Goal: Task Accomplishment & Management: Complete application form

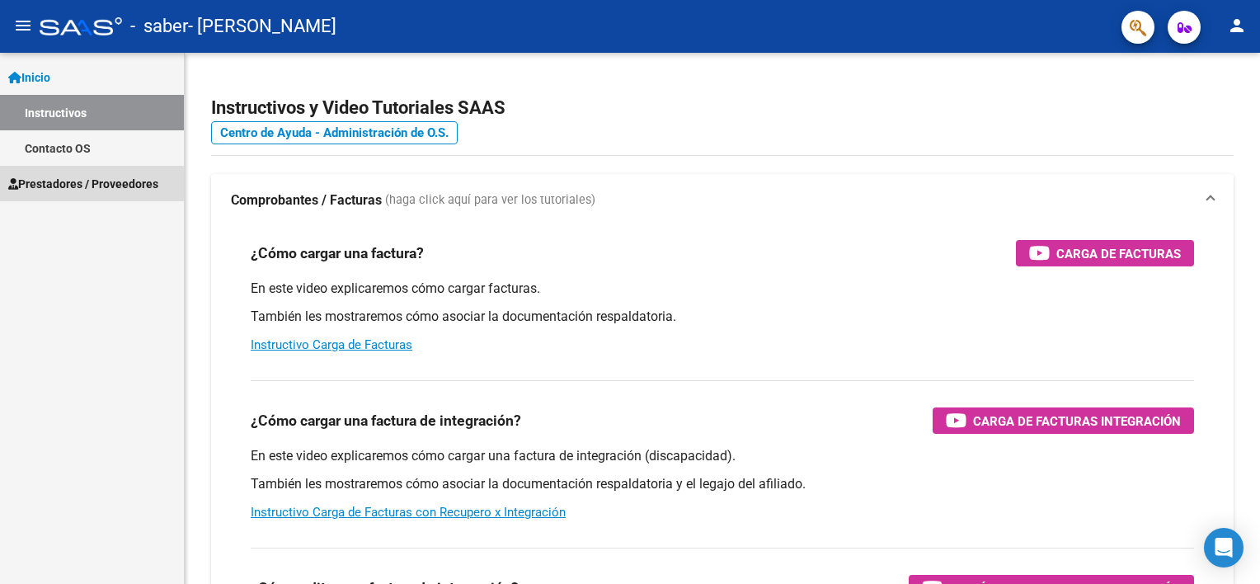
click at [69, 186] on span "Prestadores / Proveedores" at bounding box center [83, 184] width 150 height 18
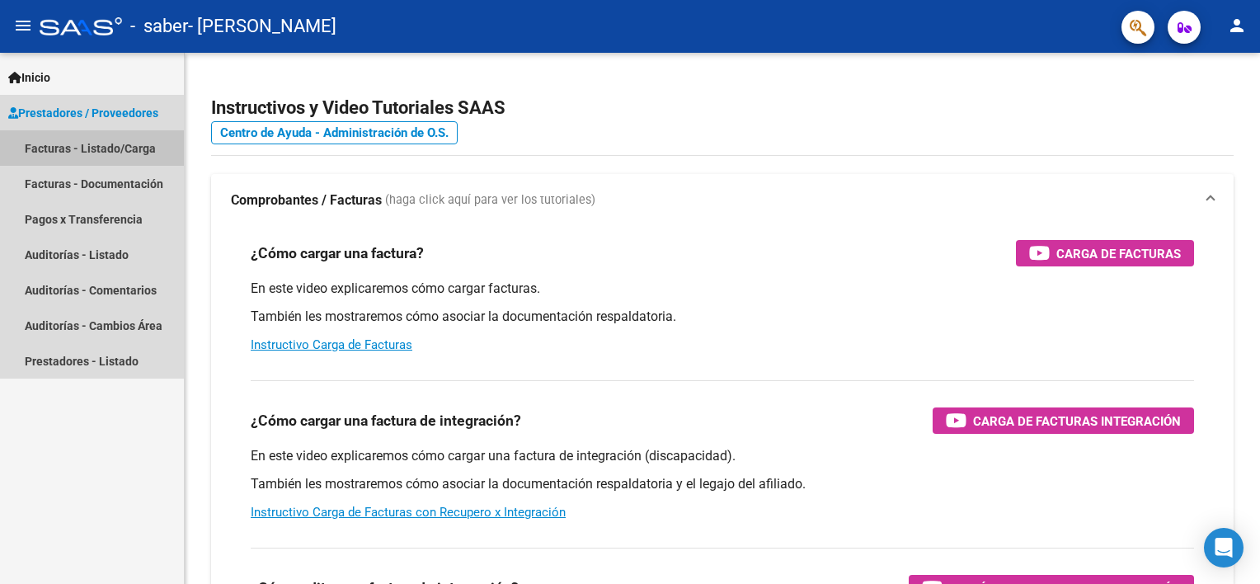
click at [95, 158] on link "Facturas - Listado/Carga" at bounding box center [92, 147] width 184 height 35
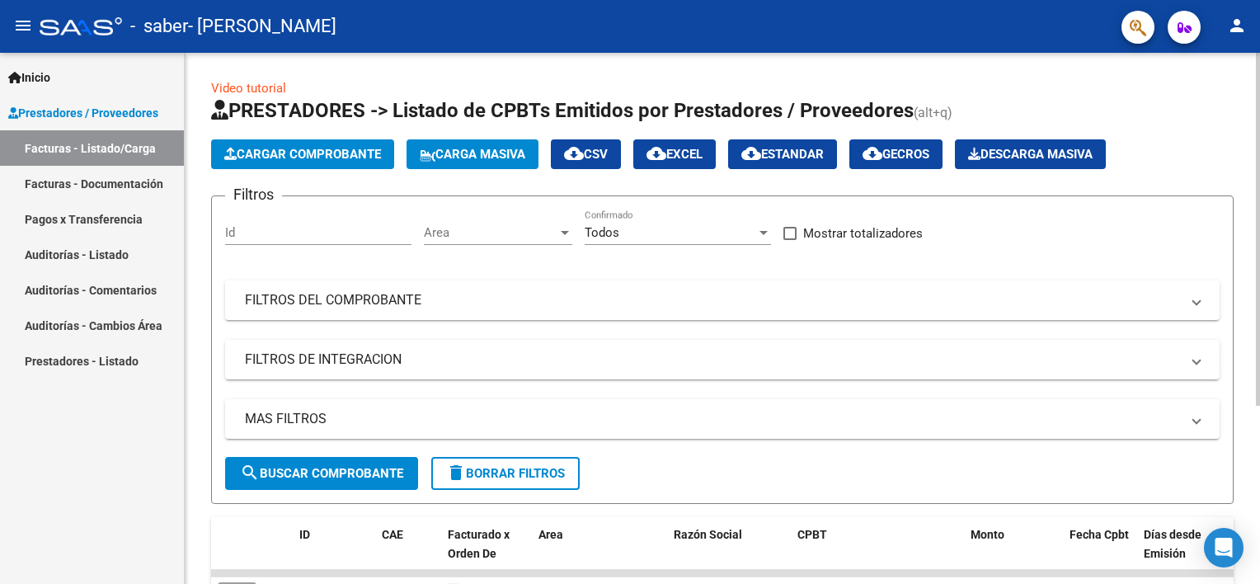
click at [356, 158] on span "Cargar Comprobante" at bounding box center [302, 154] width 157 height 15
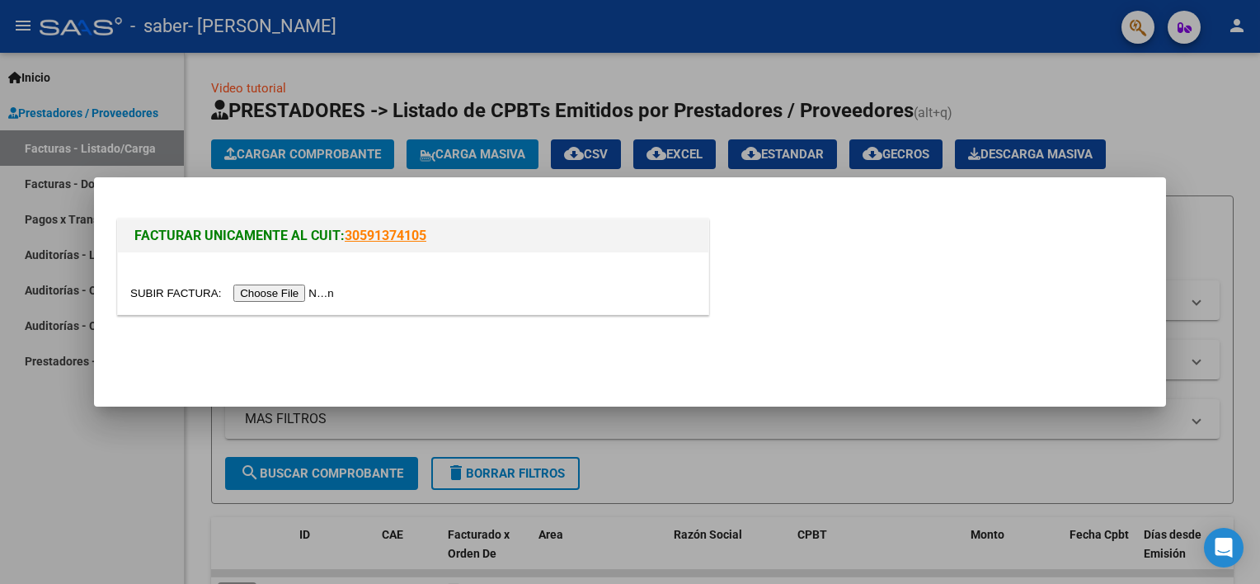
click at [294, 291] on input "file" at bounding box center [234, 293] width 209 height 17
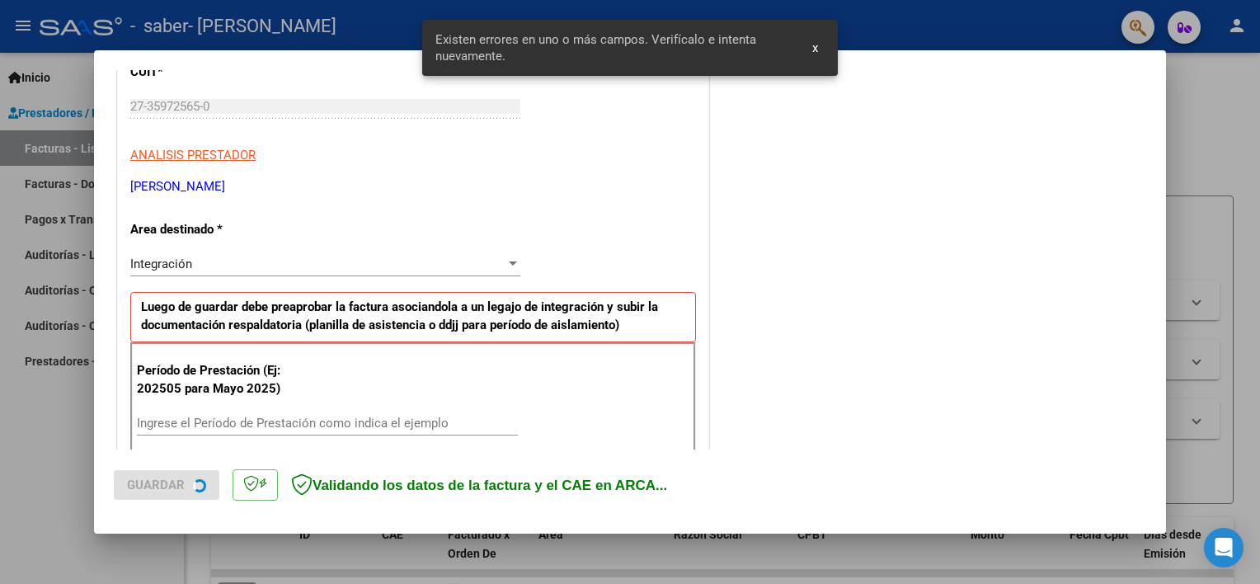
scroll to position [352, 0]
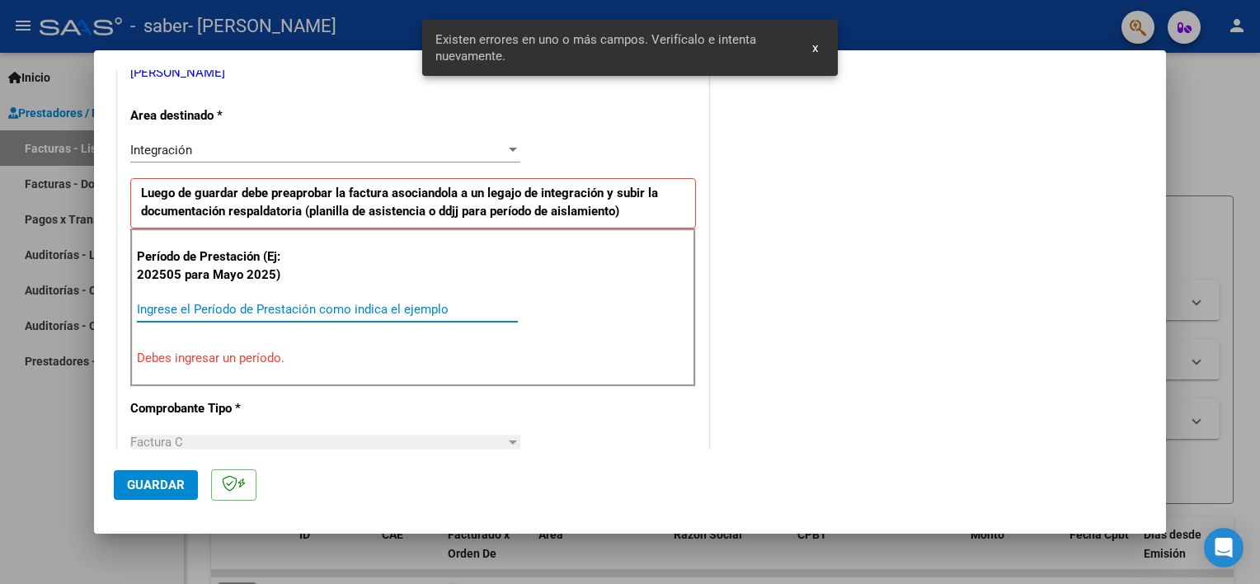
click at [307, 305] on input "Ingrese el Período de Prestación como indica el ejemplo" at bounding box center [327, 309] width 381 height 15
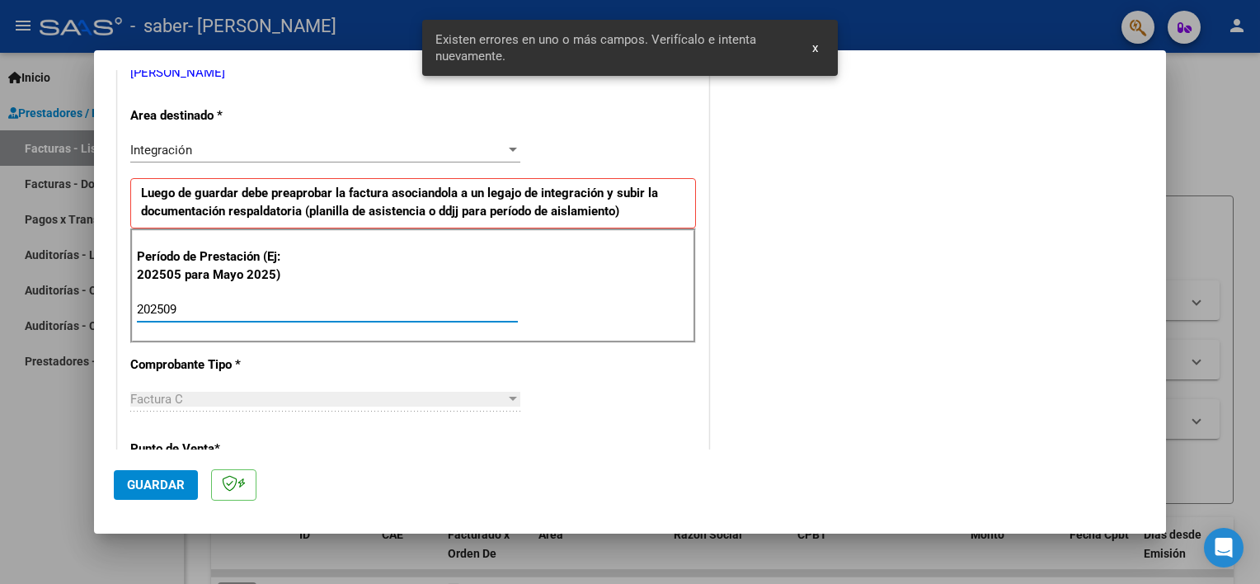
type input "202509"
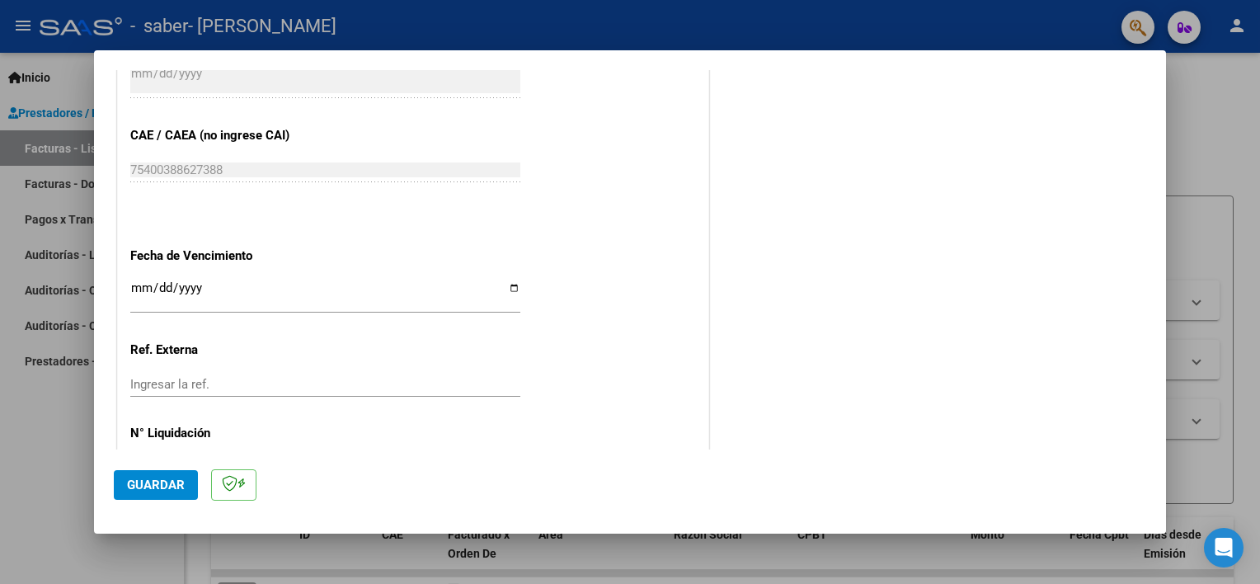
scroll to position [1070, 0]
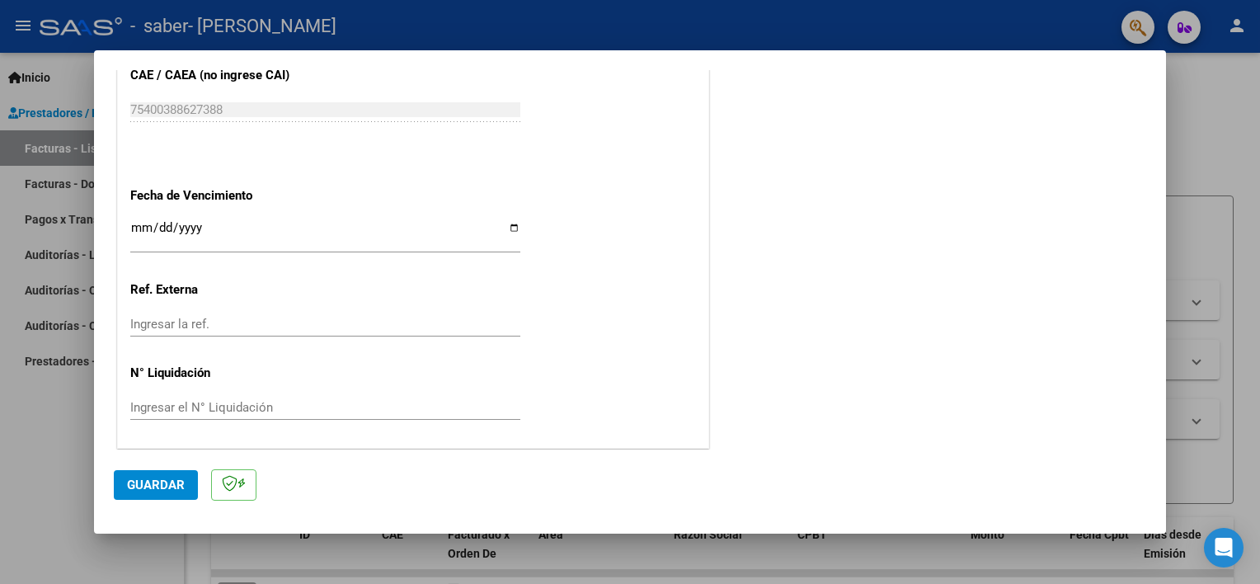
click at [129, 478] on span "Guardar" at bounding box center [156, 485] width 58 height 15
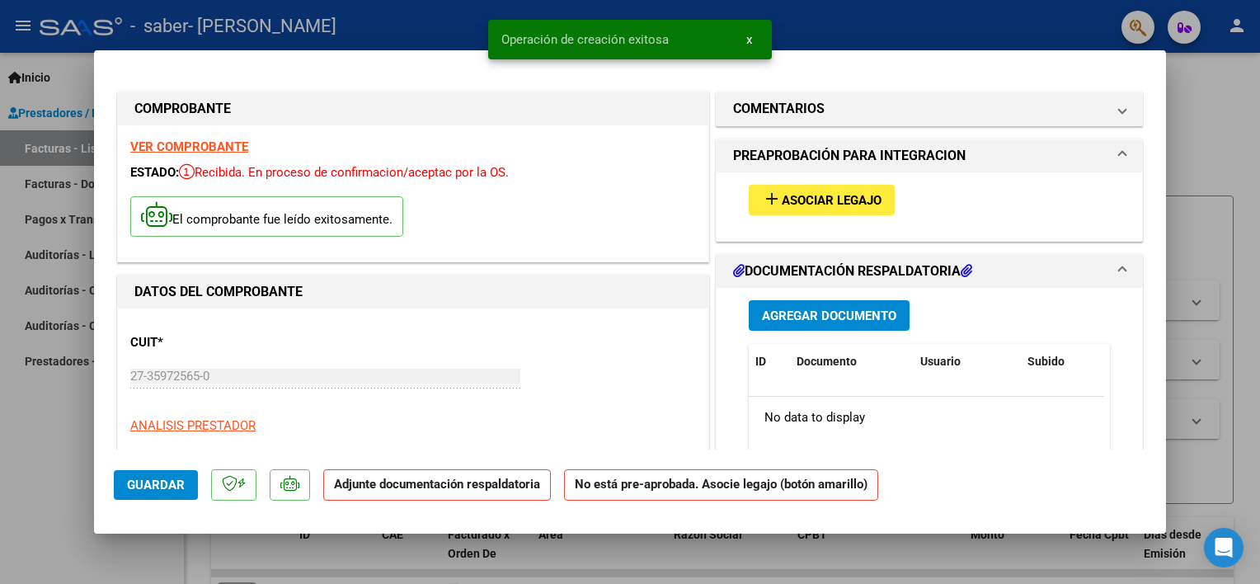
click at [822, 193] on span "Asociar Legajo" at bounding box center [832, 200] width 100 height 15
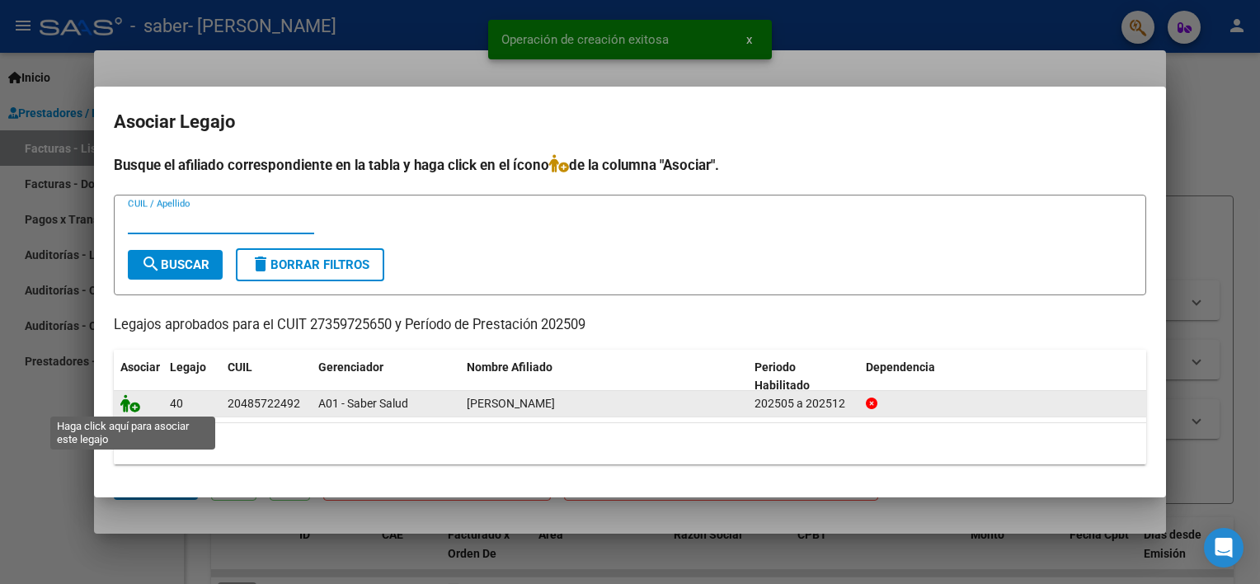
click at [126, 399] on icon at bounding box center [130, 403] width 20 height 18
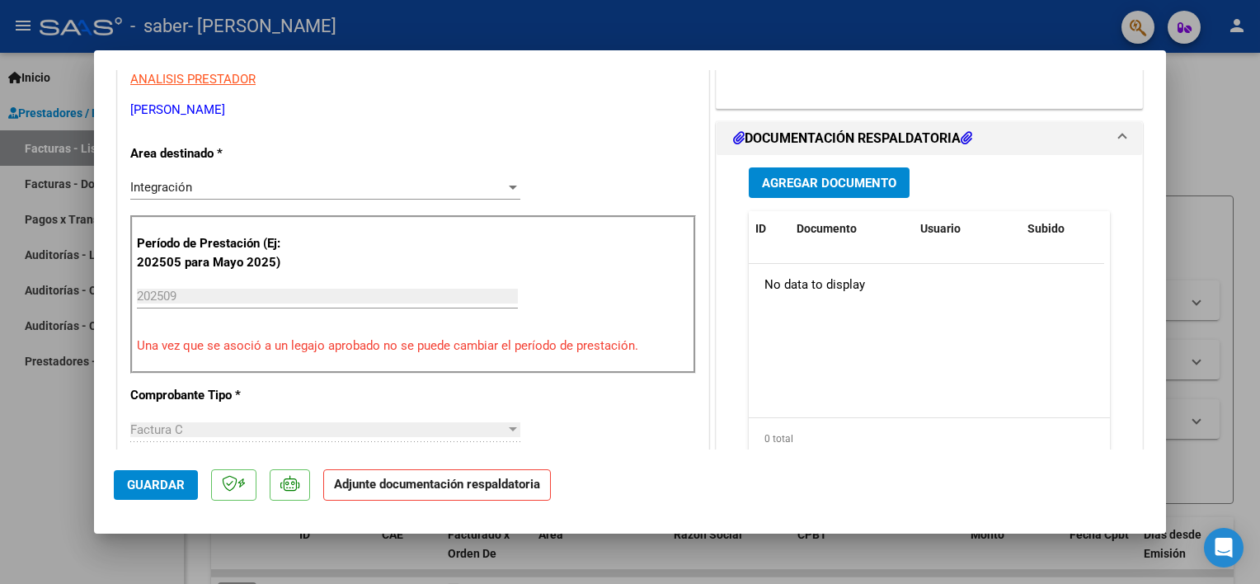
scroll to position [247, 0]
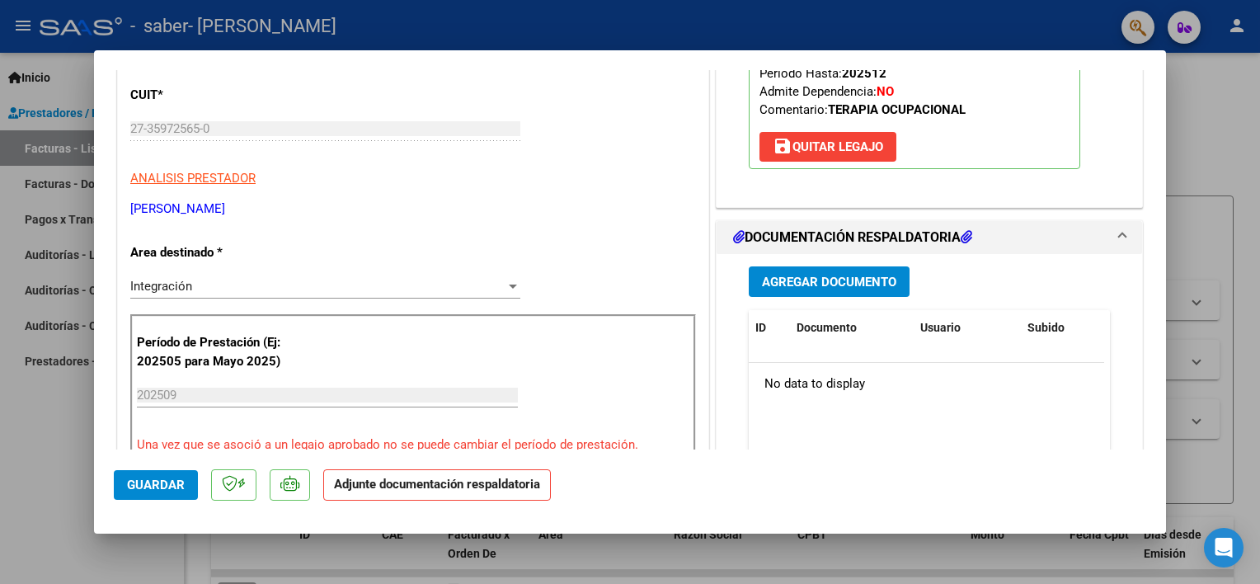
click at [817, 285] on span "Agregar Documento" at bounding box center [829, 282] width 134 height 15
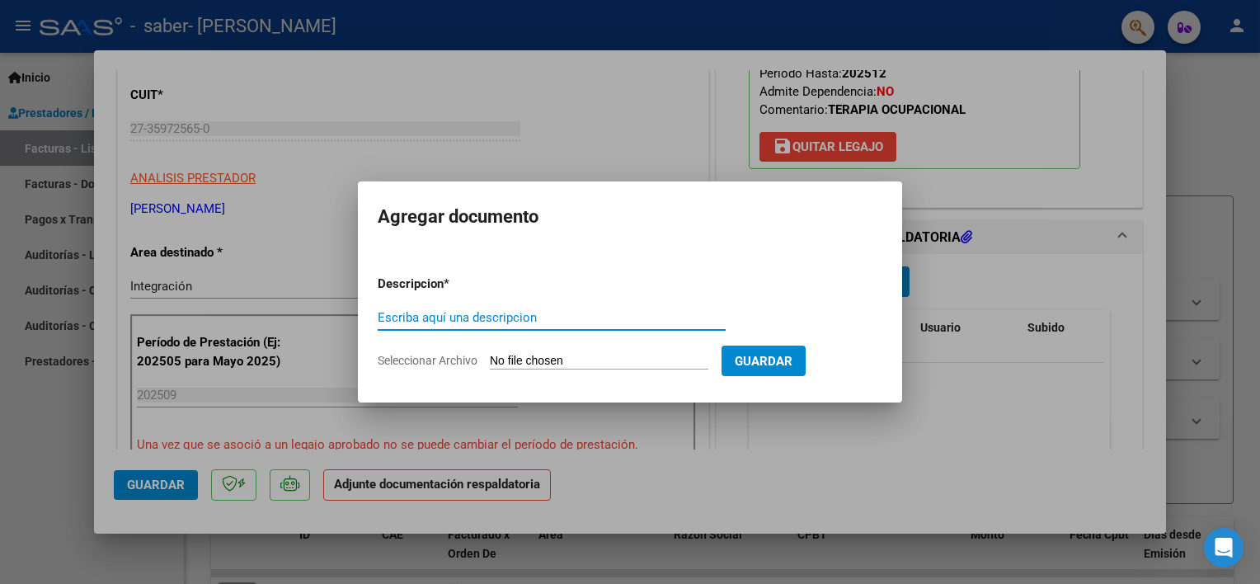
click at [548, 316] on input "Escriba aquí una descripcion" at bounding box center [552, 317] width 348 height 15
type input "PLANILLA MATTIVI [DATE] TO"
click at [567, 366] on input "Seleccionar Archivo" at bounding box center [599, 362] width 219 height 16
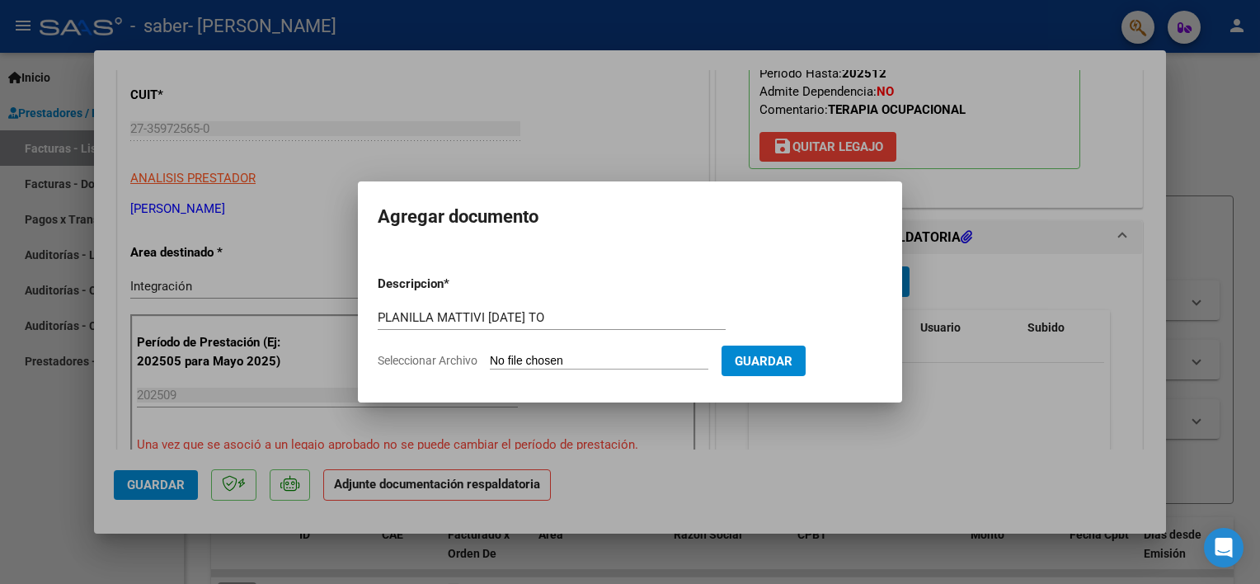
type input "C:\fakepath\PLANILLA MATTIVI SABER [DATE] TO.pdf"
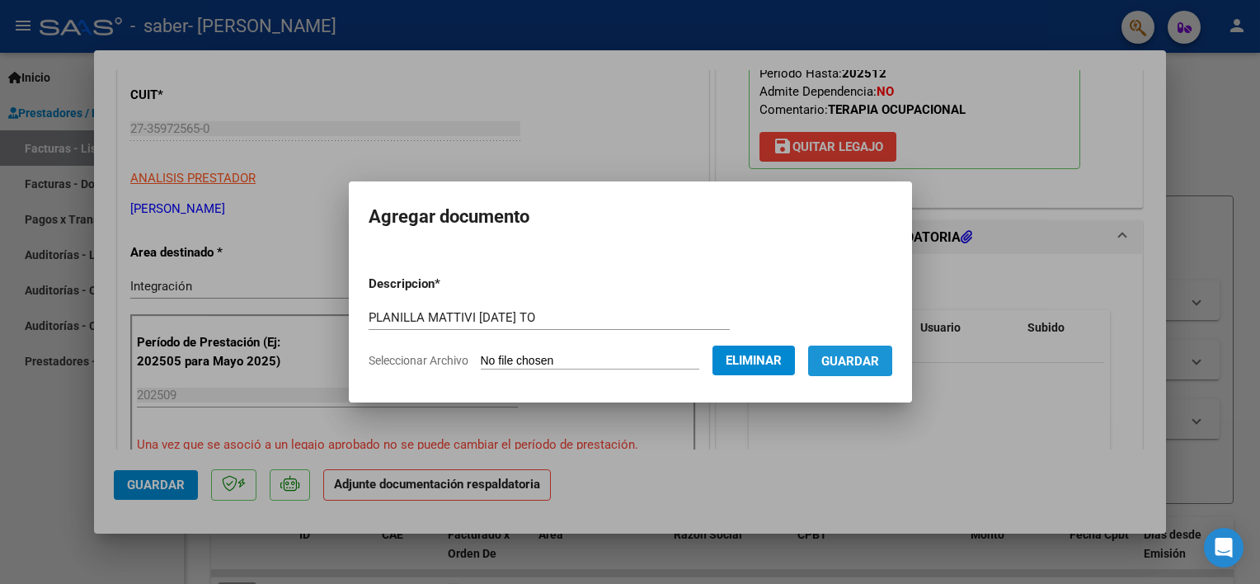
click at [826, 359] on span "Guardar" at bounding box center [851, 361] width 58 height 15
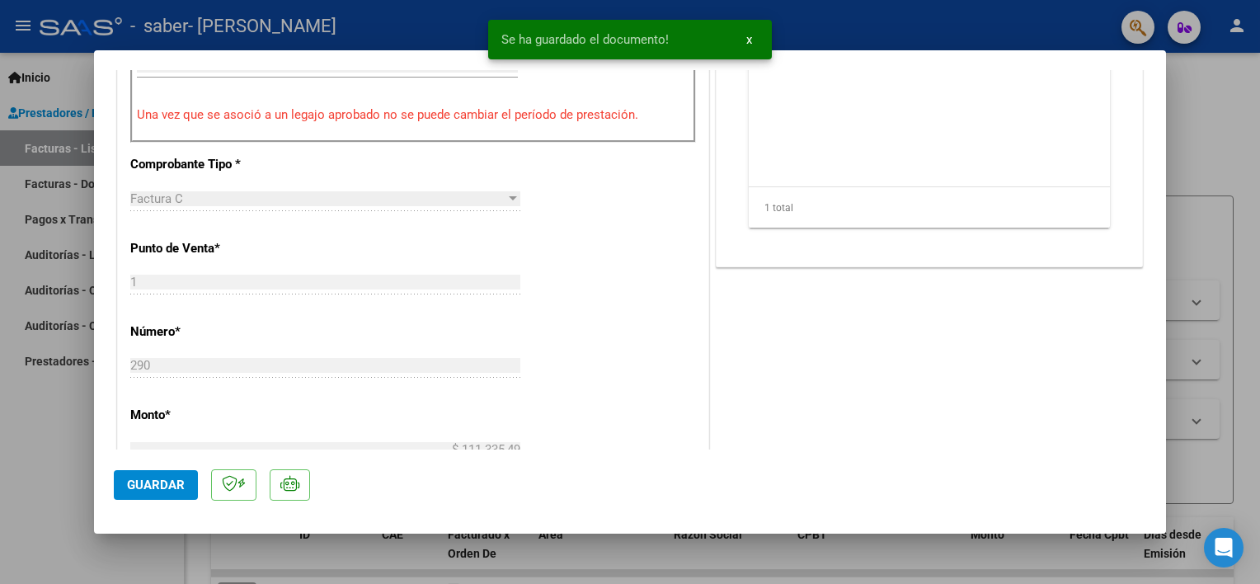
scroll to position [412, 0]
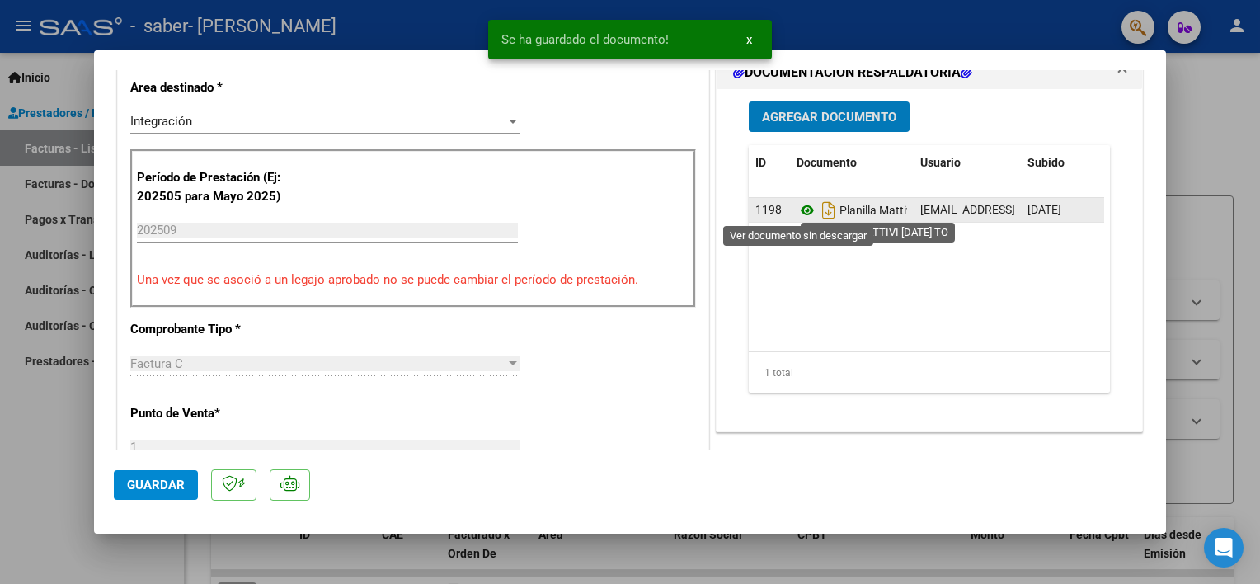
click at [802, 209] on icon at bounding box center [807, 210] width 21 height 20
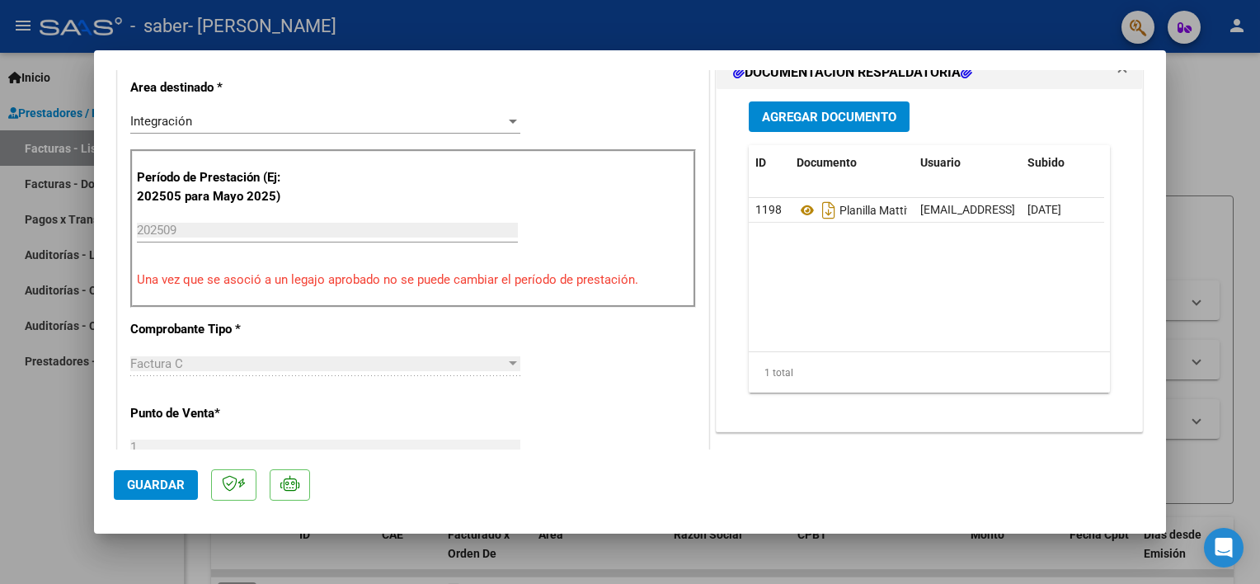
click at [69, 465] on div at bounding box center [630, 292] width 1260 height 584
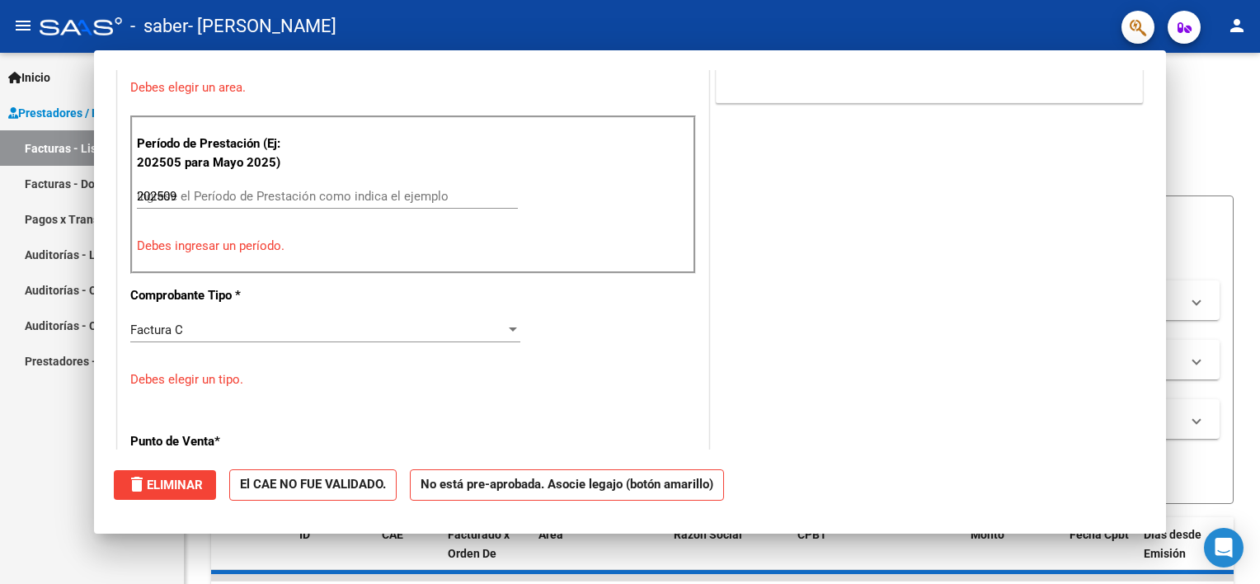
type input "$ 0,00"
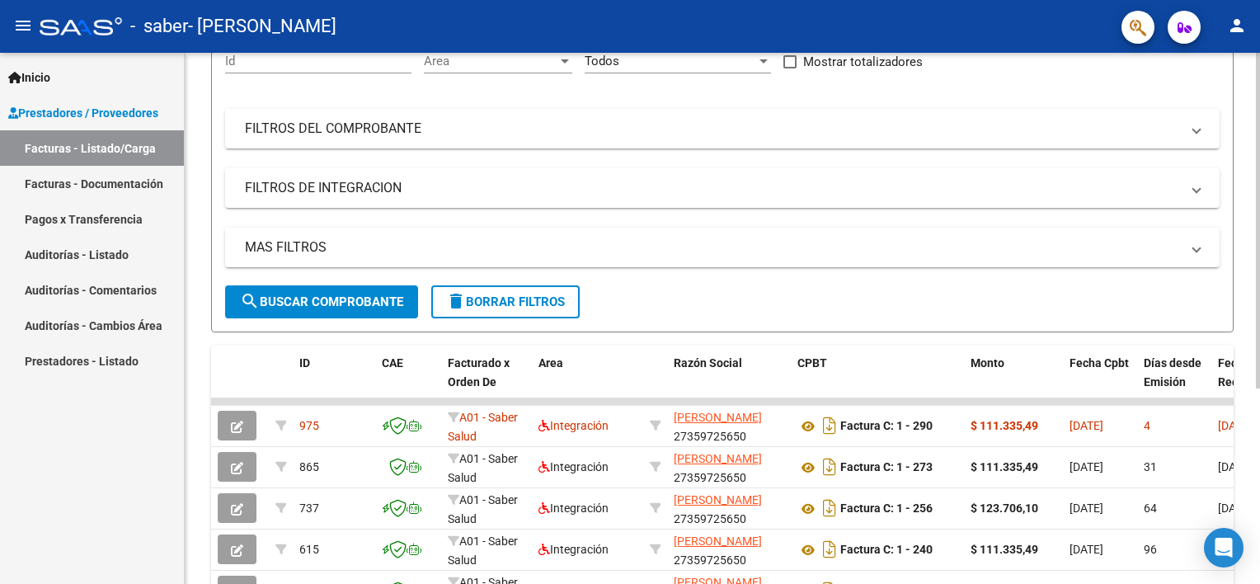
scroll to position [309, 0]
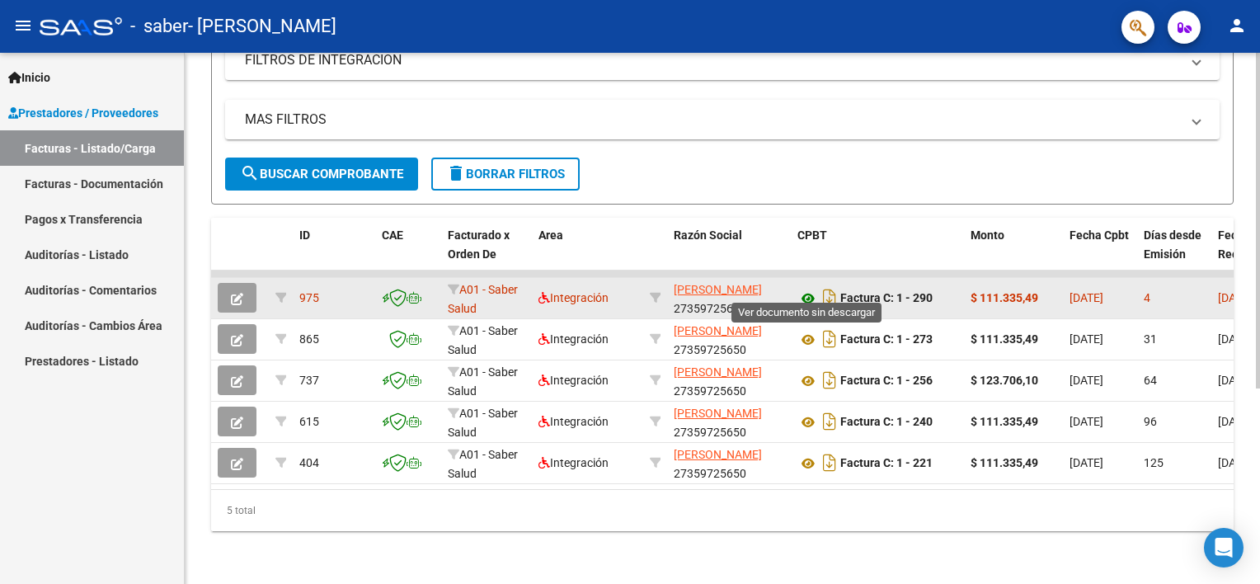
click at [808, 289] on icon at bounding box center [808, 299] width 21 height 20
drag, startPoint x: 1041, startPoint y: 282, endPoint x: 979, endPoint y: 277, distance: 62.1
click at [979, 289] on div "$ 111.335,49" at bounding box center [1014, 298] width 86 height 19
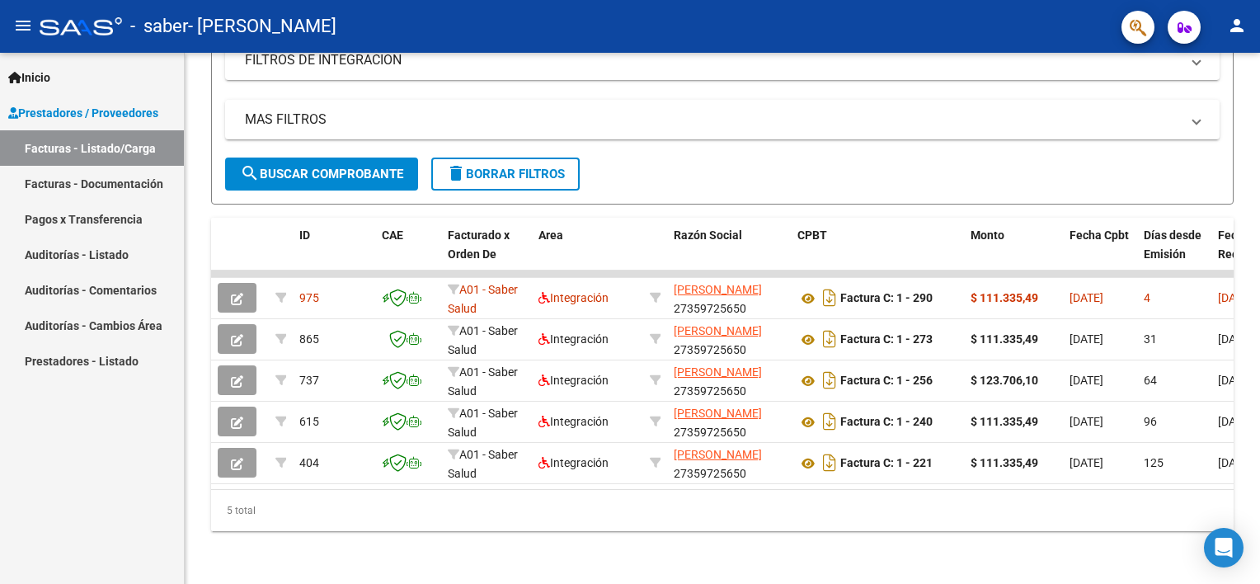
copy strong "111.335,49"
